Goal: Task Accomplishment & Management: Manage account settings

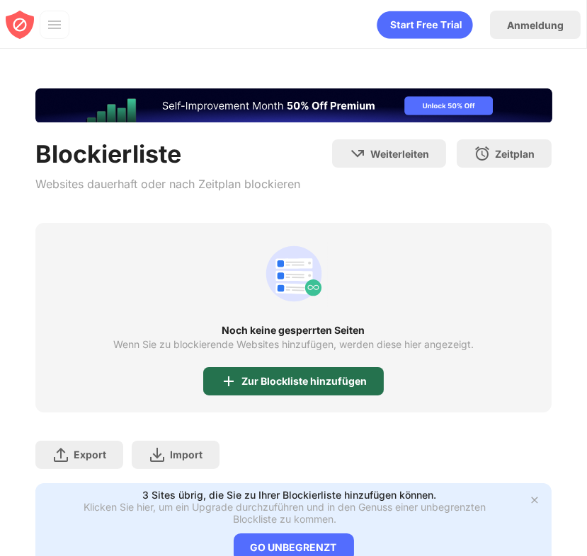
click at [292, 384] on div "Zur Blockliste hinzufügen" at bounding box center [303, 381] width 125 height 11
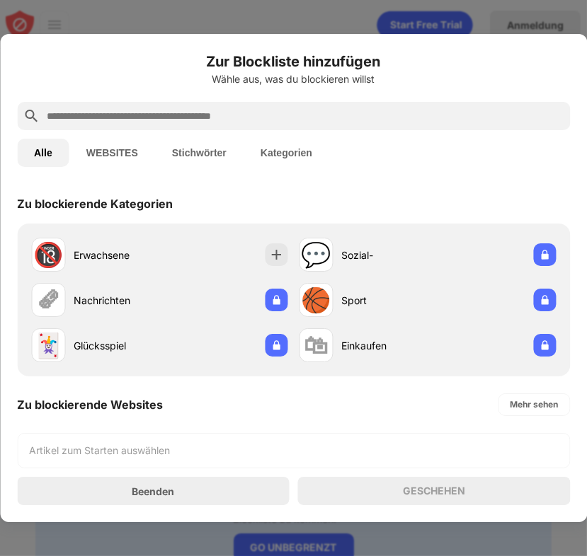
click at [322, 118] on input "text" at bounding box center [304, 116] width 519 height 17
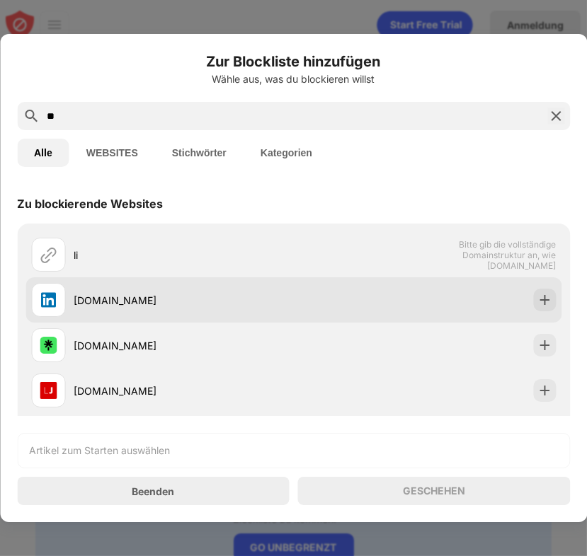
type input "**"
click at [178, 311] on div "[DOMAIN_NAME]" at bounding box center [162, 300] width 263 height 34
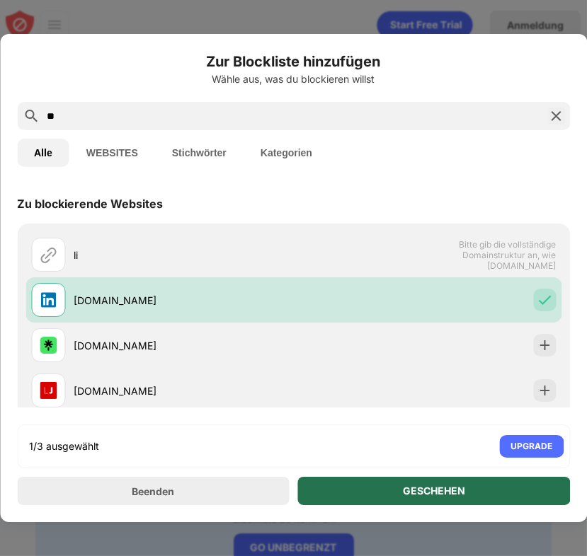
click at [394, 493] on div "GESCHEHEN" at bounding box center [434, 491] width 273 height 28
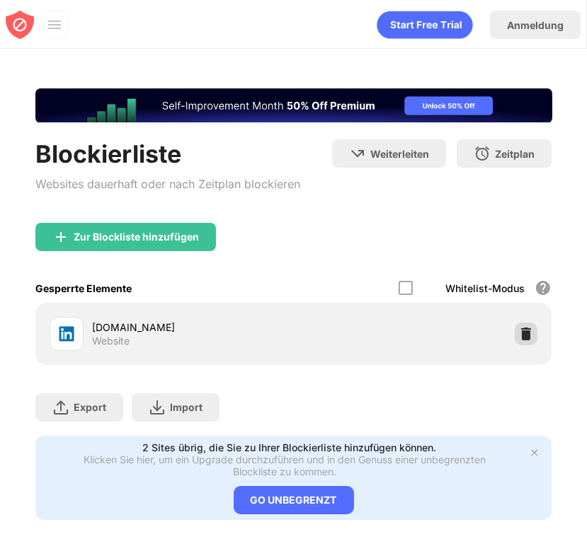
click at [519, 330] on img at bounding box center [526, 334] width 14 height 14
